Goal: Information Seeking & Learning: Learn about a topic

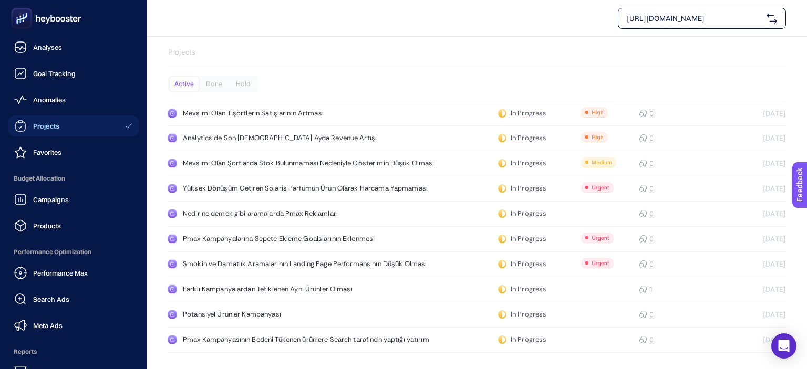
click at [25, 128] on icon at bounding box center [20, 126] width 9 height 9
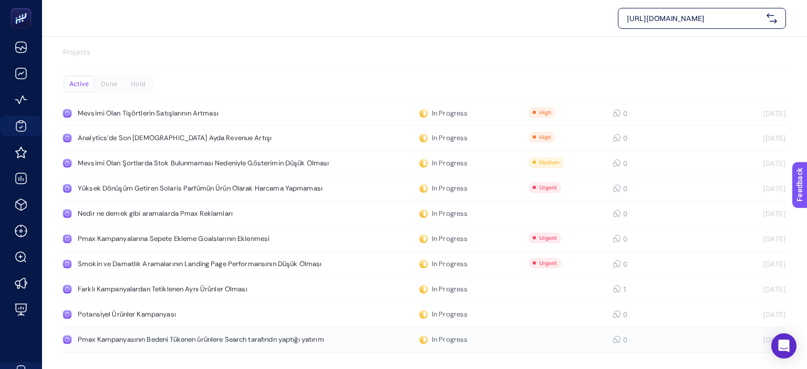
click at [221, 338] on div "Pmax Kampanyasının Bedeni Tükenen ürünlere Search tarafındn yaptığı yatırım" at bounding box center [201, 340] width 246 height 8
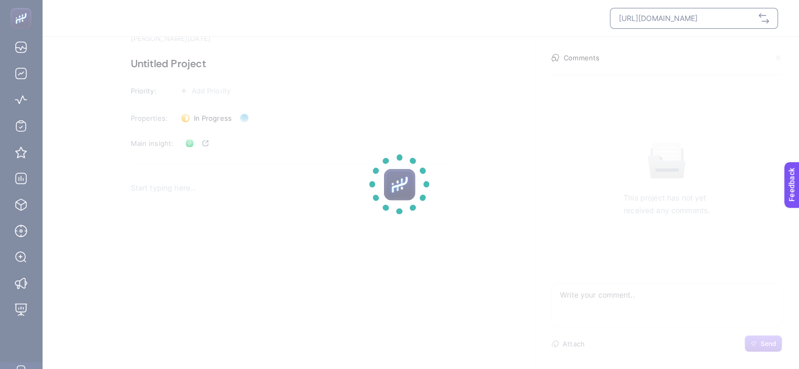
scroll to position [43, 0]
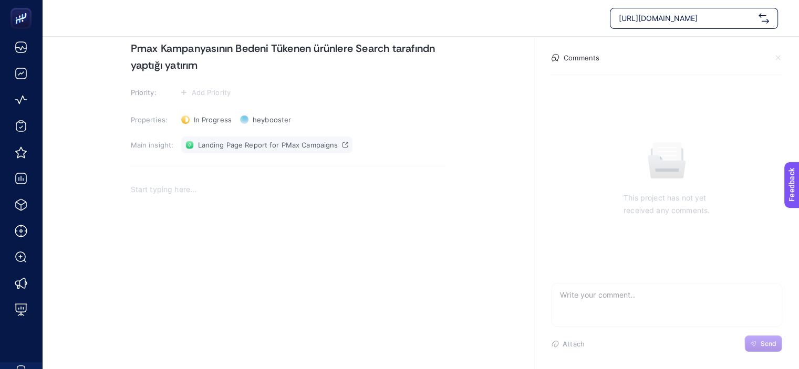
click at [288, 142] on span "Landing Page Report for PMax Campaigns" at bounding box center [268, 145] width 140 height 8
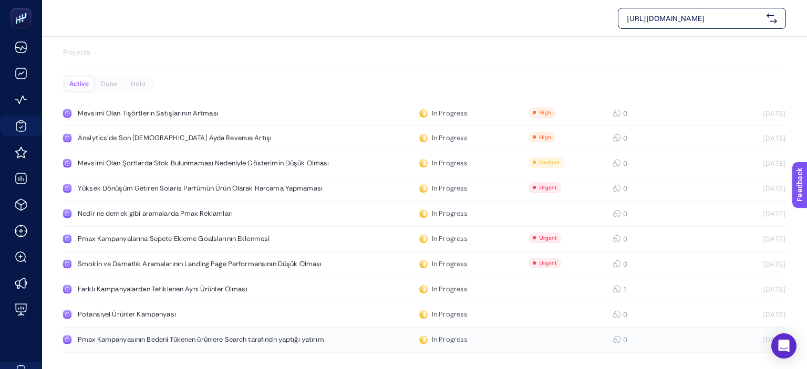
click at [249, 342] on div "Pmax Kampanyasının Bedeni Tükenen ürünlere Search tarafındn yaptığı yatırım" at bounding box center [201, 340] width 246 height 8
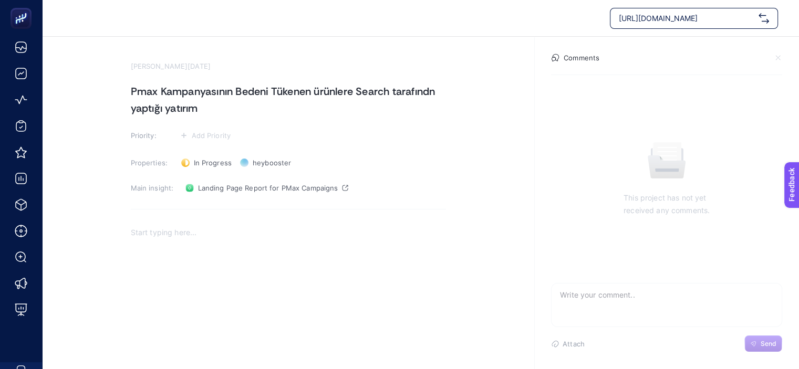
click at [255, 94] on h1 "Pmax Kampanyasının Bedeni Tükenen ürünlere Search tarafındn yaptığı yatırım" at bounding box center [288, 100] width 315 height 34
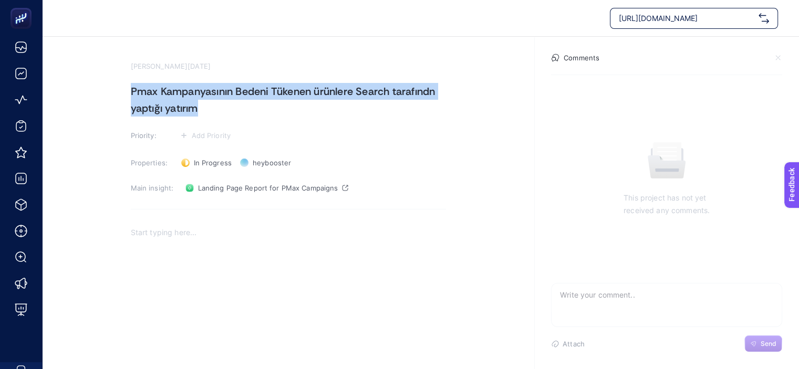
click at [255, 94] on h1 "Pmax Kampanyasının Bedeni Tükenen ürünlere Search tarafındn yaptığı yatırım" at bounding box center [288, 100] width 315 height 34
copy h1 "Pmax Kampanyasının Bedeni Tükenen ürünlere Search tarafındn yaptığı yatırım"
